Goal: Information Seeking & Learning: Learn about a topic

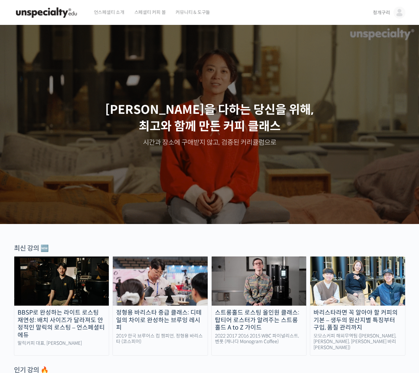
click at [396, 12] on img at bounding box center [400, 13] width 12 height 12
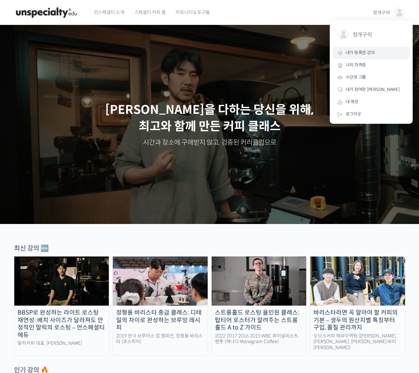
click at [370, 52] on span "내가 등록한 강의" at bounding box center [360, 53] width 29 height 6
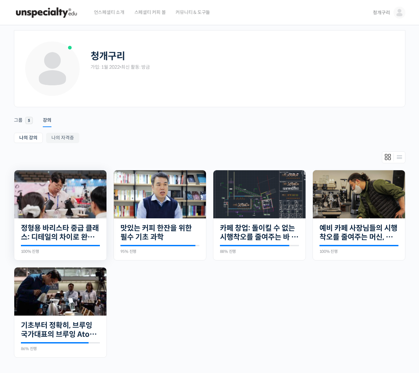
click at [63, 202] on img at bounding box center [60, 194] width 92 height 48
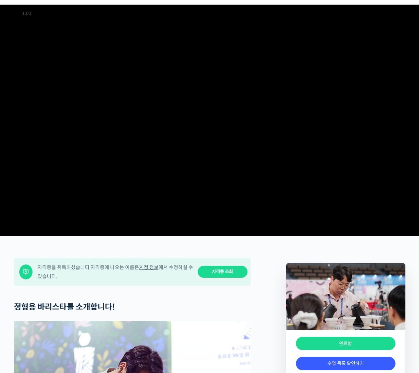
scroll to position [100, 0]
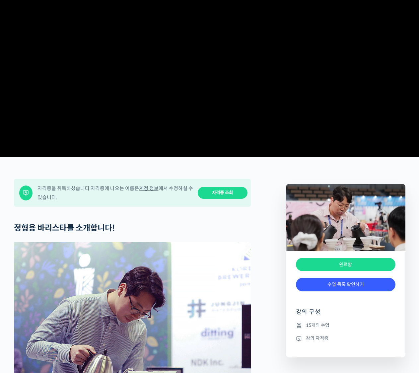
drag, startPoint x: 208, startPoint y: 252, endPoint x: 211, endPoint y: 250, distance: 4.3
click at [209, 233] on h2 "정형용 바리스타를 소개합니다!" at bounding box center [132, 228] width 237 height 10
click at [224, 199] on link "자격증 조회" at bounding box center [223, 193] width 50 height 12
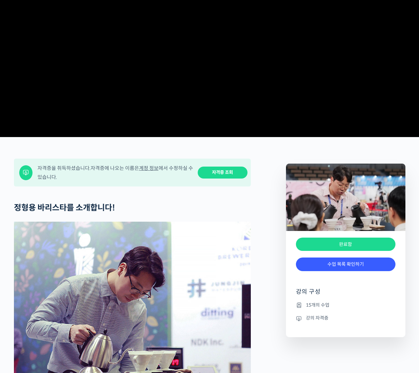
scroll to position [199, 0]
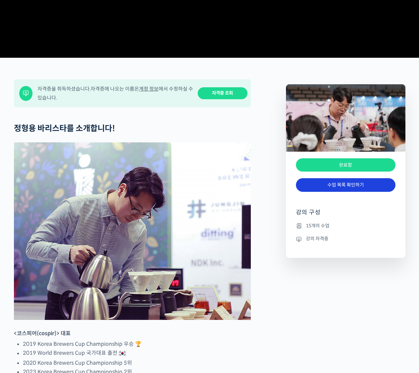
click at [319, 192] on link "수업 목록 확인하기" at bounding box center [346, 185] width 100 height 14
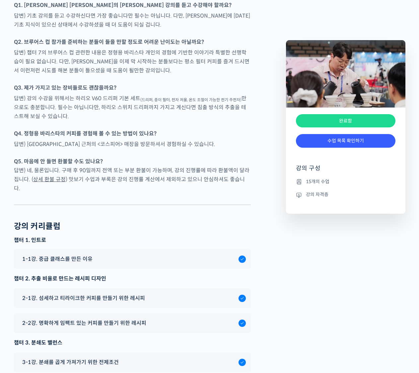
scroll to position [1773, 0]
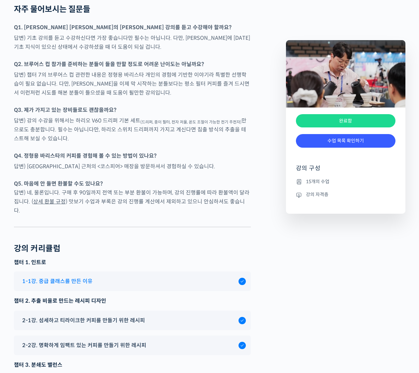
click at [71, 286] on span "1-1강. 중급 클래스를 만든 이유" at bounding box center [57, 281] width 70 height 9
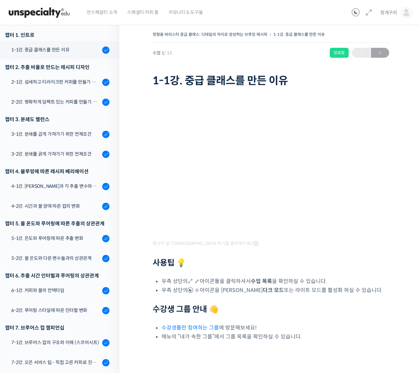
scroll to position [85, 0]
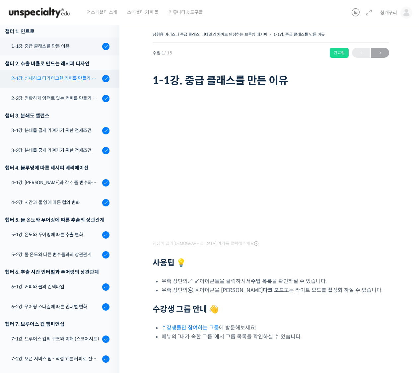
click at [66, 78] on div "2-1강. 섬세하고 티라이크한 커피를 만들기 위한 레시피" at bounding box center [55, 78] width 89 height 7
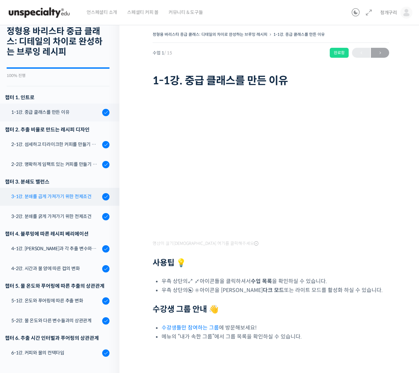
scroll to position [18, 0]
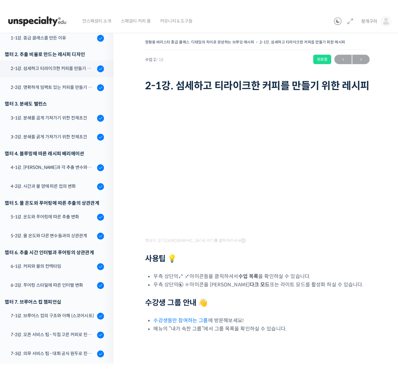
scroll to position [117, 0]
